Goal: Transaction & Acquisition: Purchase product/service

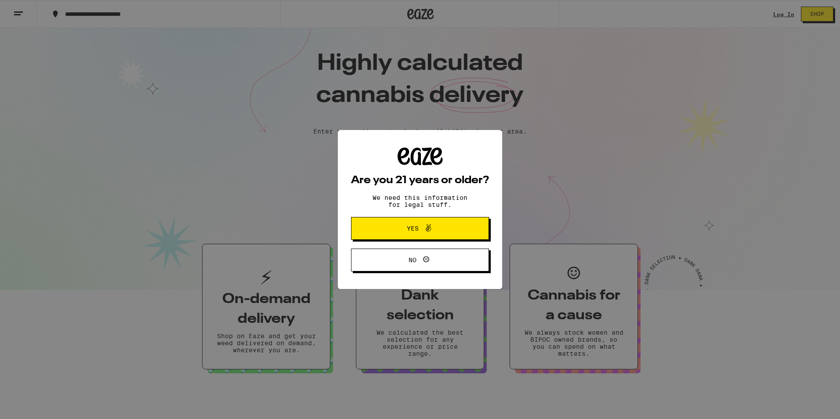
click at [444, 227] on span "Yes" at bounding box center [420, 228] width 67 height 11
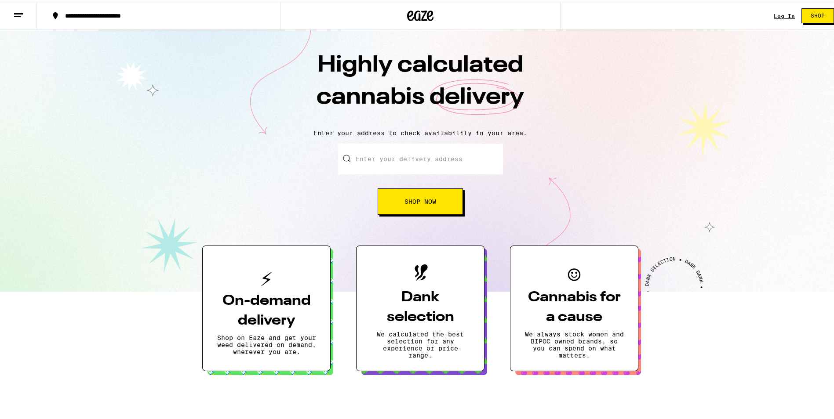
click at [477, 158] on input "Enter your delivery address" at bounding box center [420, 157] width 165 height 31
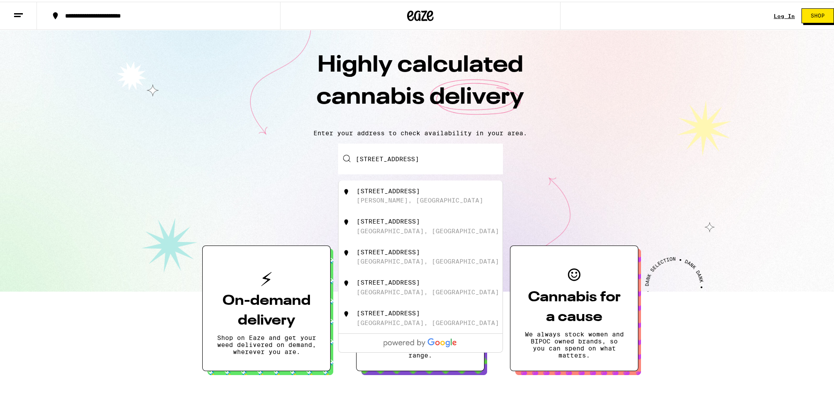
click at [377, 202] on div "[PERSON_NAME], [GEOGRAPHIC_DATA]" at bounding box center [419, 198] width 127 height 7
type input "[STREET_ADDRESS][PERSON_NAME]"
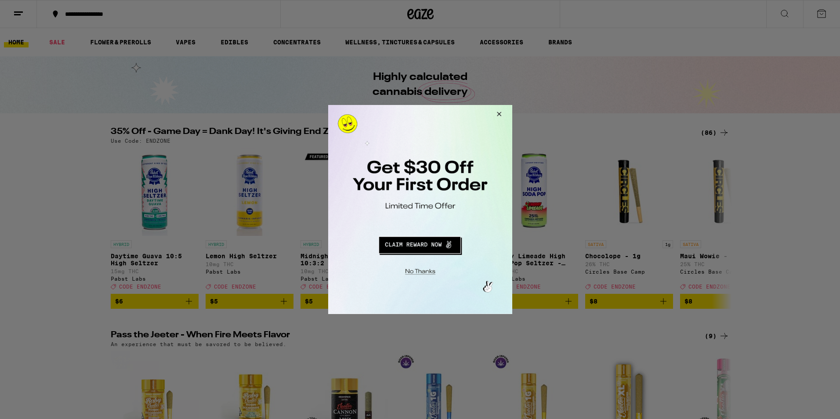
click at [499, 114] on button "Close Modal" at bounding box center [498, 115] width 24 height 21
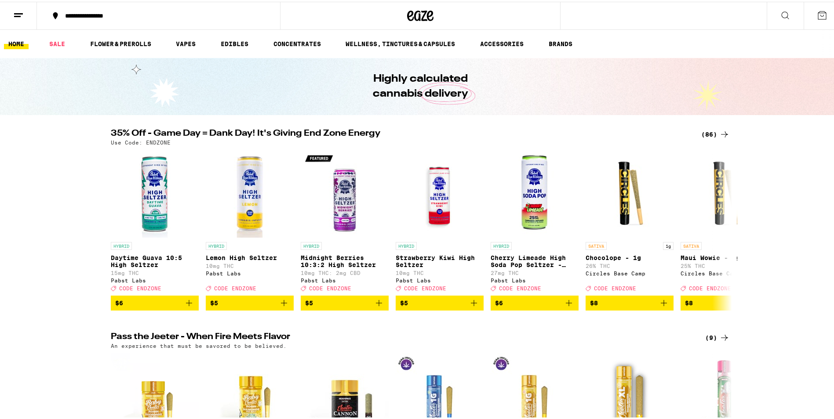
click at [818, 15] on icon at bounding box center [822, 13] width 11 height 11
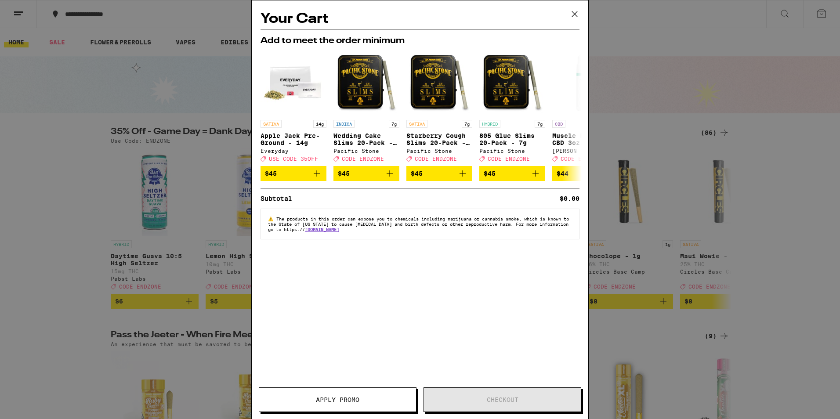
click at [574, 15] on icon at bounding box center [574, 13] width 13 height 13
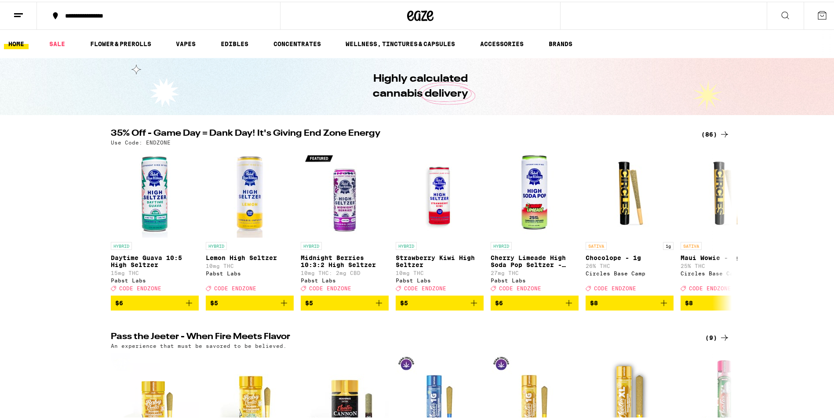
click at [18, 43] on link "HOME" at bounding box center [16, 42] width 25 height 11
click at [17, 15] on icon at bounding box center [18, 13] width 11 height 11
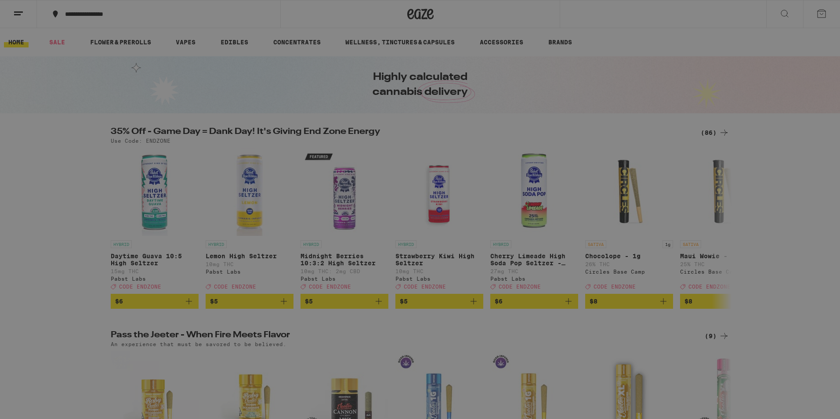
click at [119, 50] on span "Log In" at bounding box center [122, 47] width 24 height 6
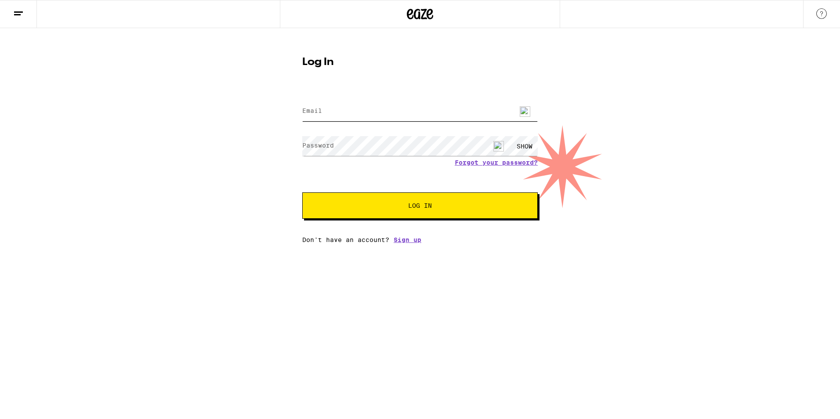
click at [333, 113] on input "Email" at bounding box center [420, 112] width 236 height 20
type input "[EMAIL_ADDRESS][DOMAIN_NAME]"
click at [528, 148] on div "SHOW" at bounding box center [525, 146] width 26 height 20
click at [435, 207] on span "Log In" at bounding box center [420, 206] width 164 height 6
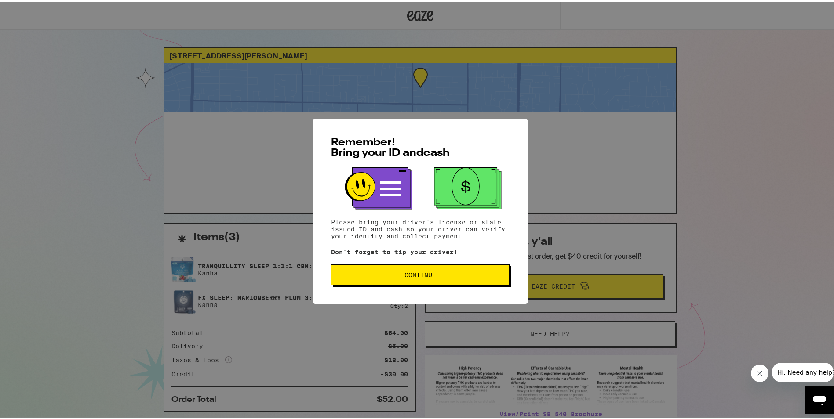
click at [421, 274] on span "Continue" at bounding box center [420, 273] width 32 height 6
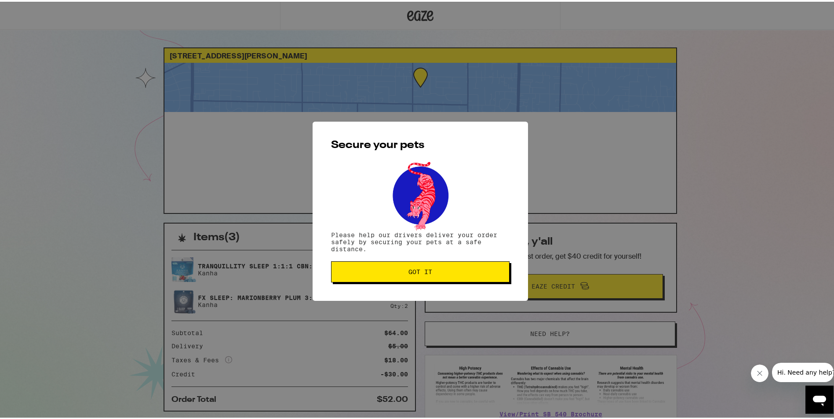
click at [408, 272] on span "Got it" at bounding box center [420, 270] width 24 height 6
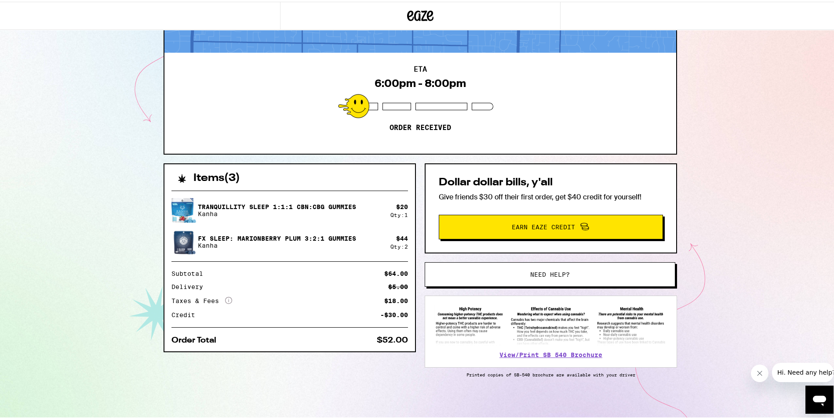
scroll to position [62, 0]
